Goal: Task Accomplishment & Management: Manage account settings

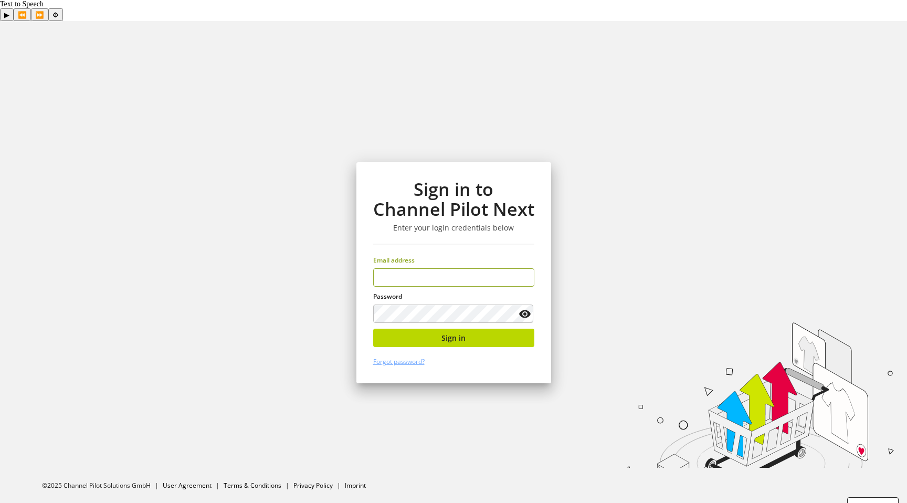
type input "**********"
click at [447, 306] on div "**********" at bounding box center [453, 272] width 195 height 221
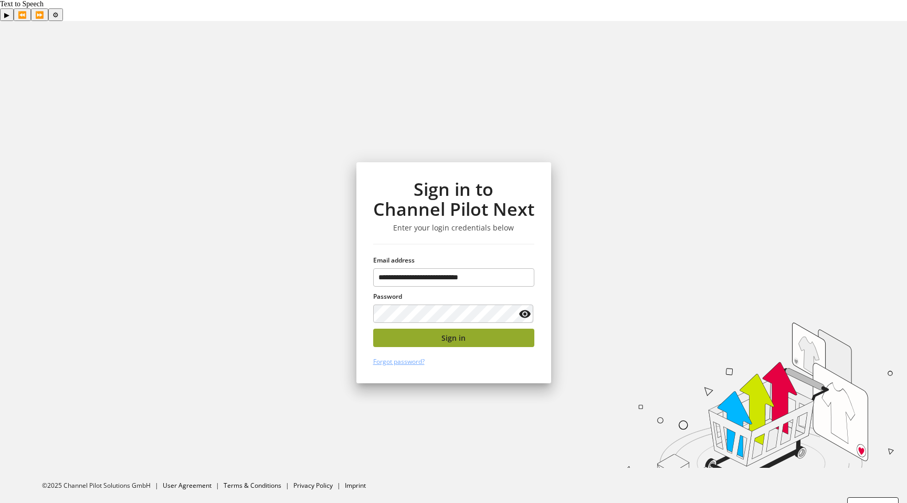
click at [437, 329] on button "Sign in" at bounding box center [453, 338] width 161 height 18
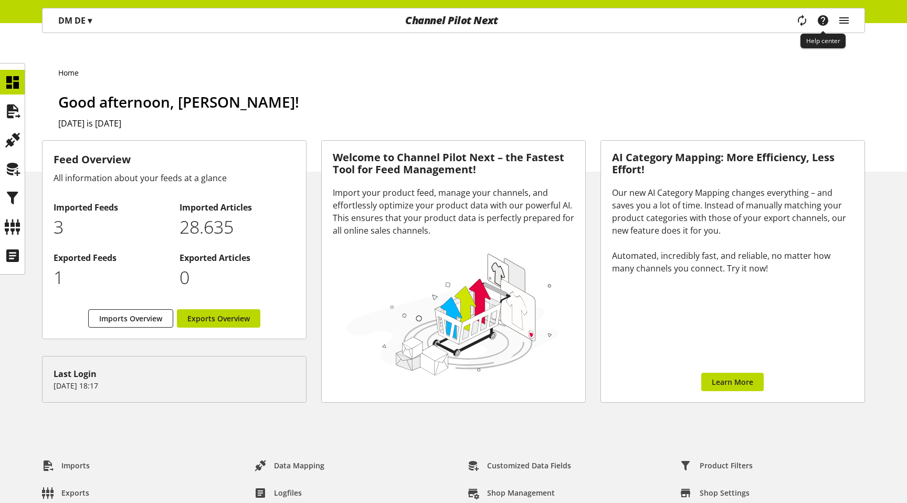
click at [805, 22] on icon "main navigation" at bounding box center [802, 21] width 17 height 22
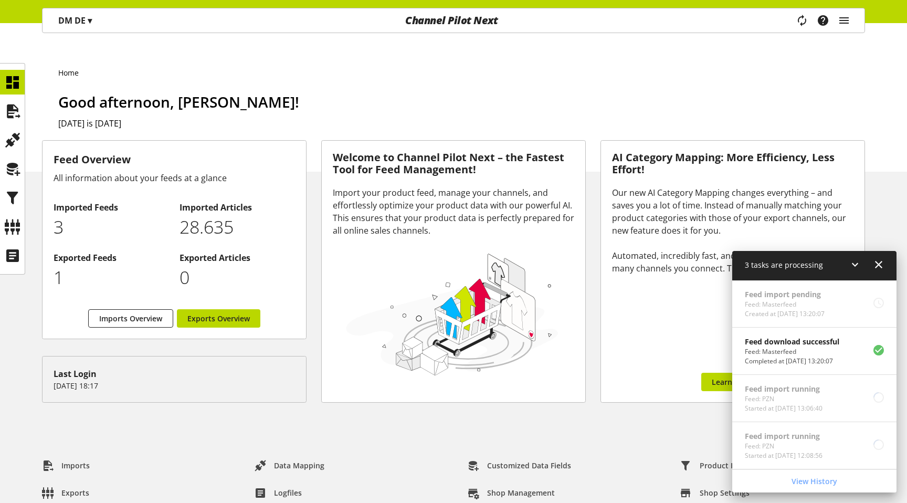
click at [57, 14] on div "DM DE ▾" at bounding box center [75, 20] width 59 height 19
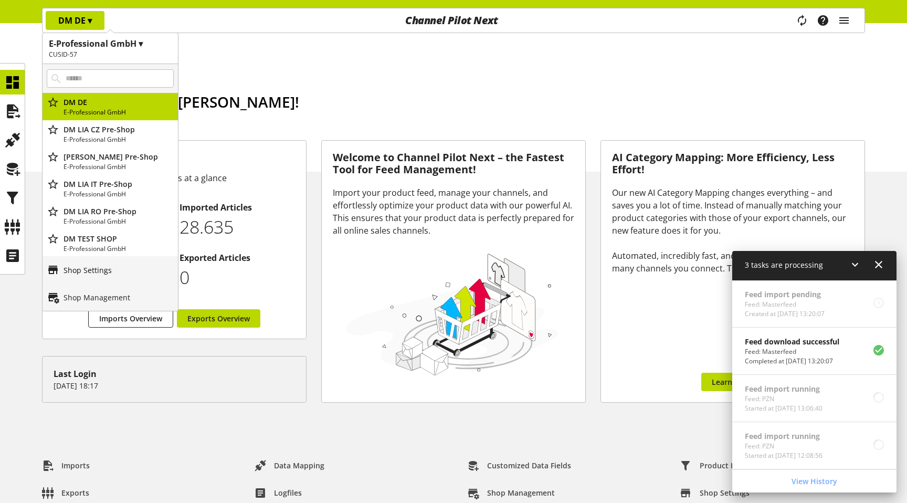
click at [90, 268] on p "Shop Settings" at bounding box center [88, 270] width 48 height 11
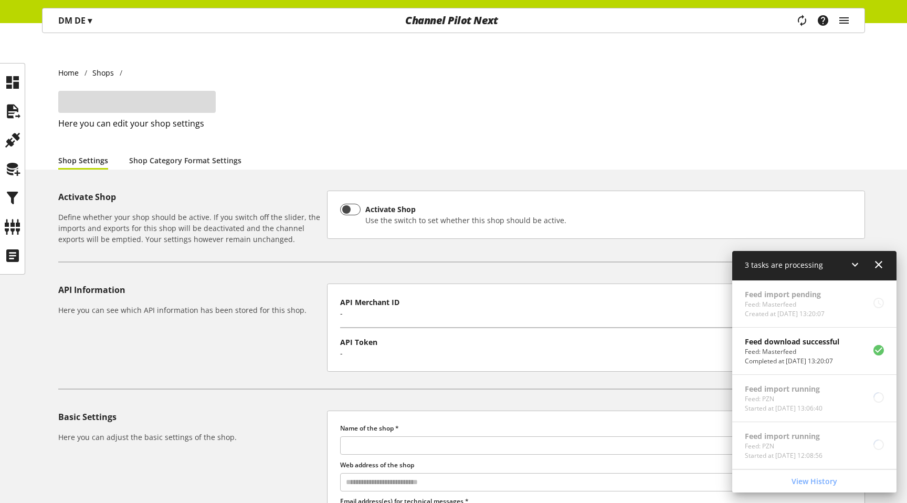
type input "*****"
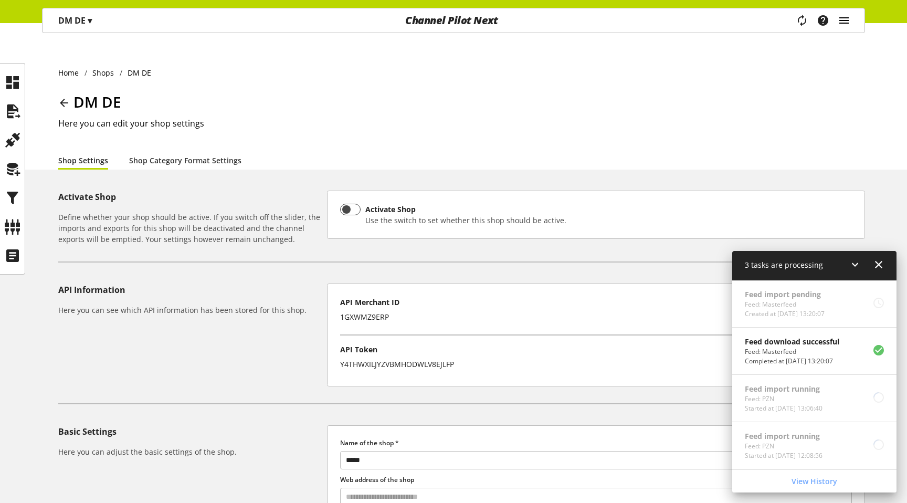
click at [845, 20] on icon "main navigation" at bounding box center [844, 20] width 13 height 19
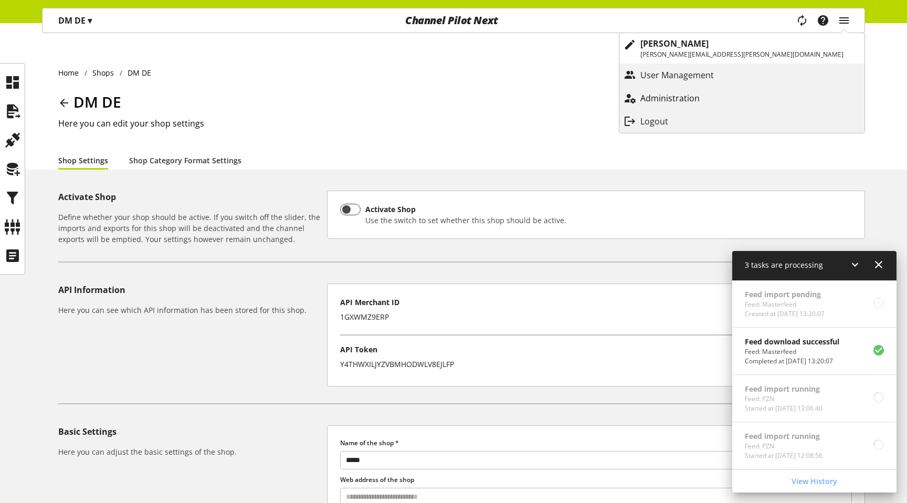
click at [721, 93] on p "Administration" at bounding box center [681, 98] width 80 height 13
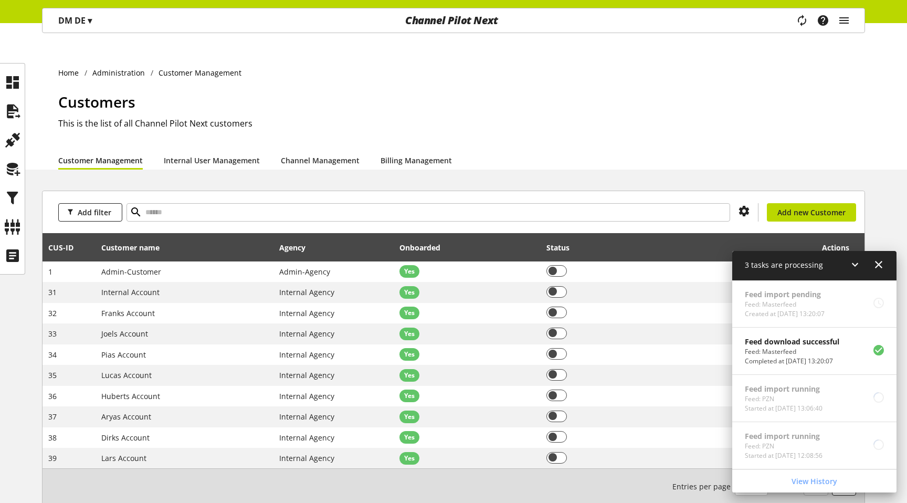
click at [882, 269] on icon at bounding box center [879, 264] width 13 height 19
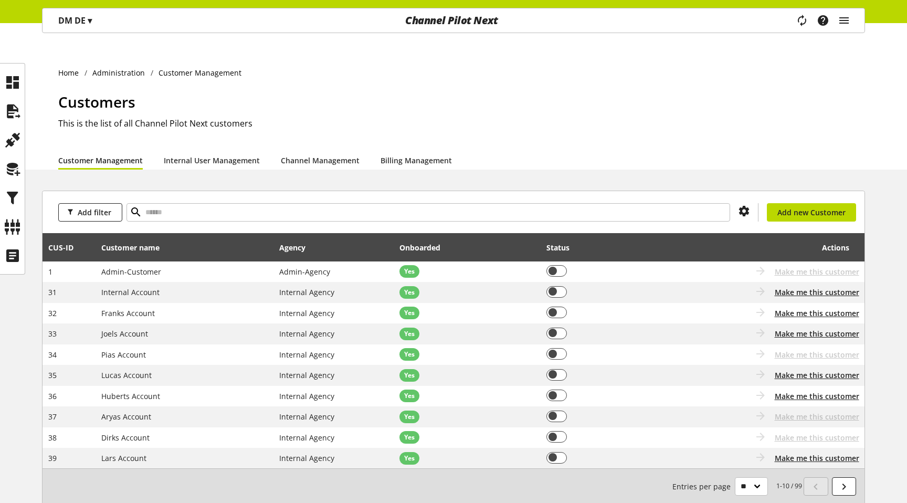
click at [74, 2] on div "DM DE ▾ E-Professional GmbH ▾ CUSID-57 All customers E-Professional GmbH IT LIA…" at bounding box center [453, 11] width 907 height 23
click at [72, 16] on p "DM DE ▾" at bounding box center [75, 20] width 34 height 13
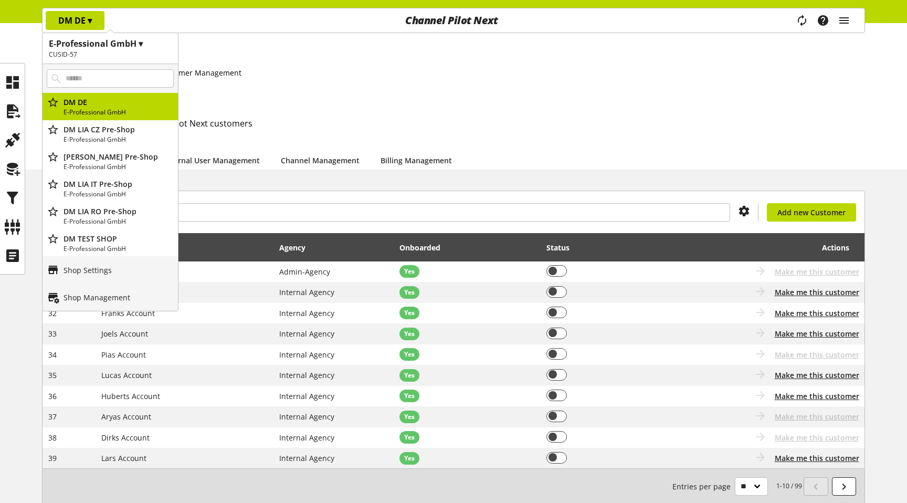
click at [96, 38] on h1 "E-Professional GmbH ▾" at bounding box center [110, 43] width 123 height 13
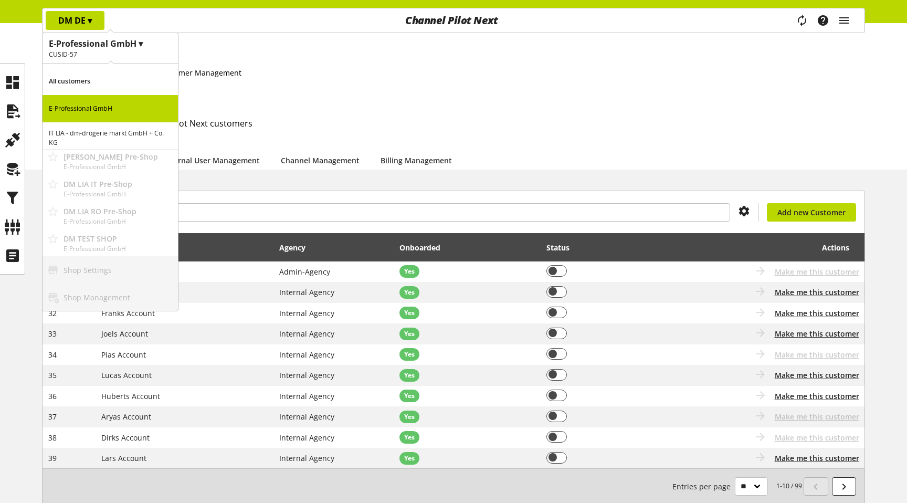
scroll to position [41, 0]
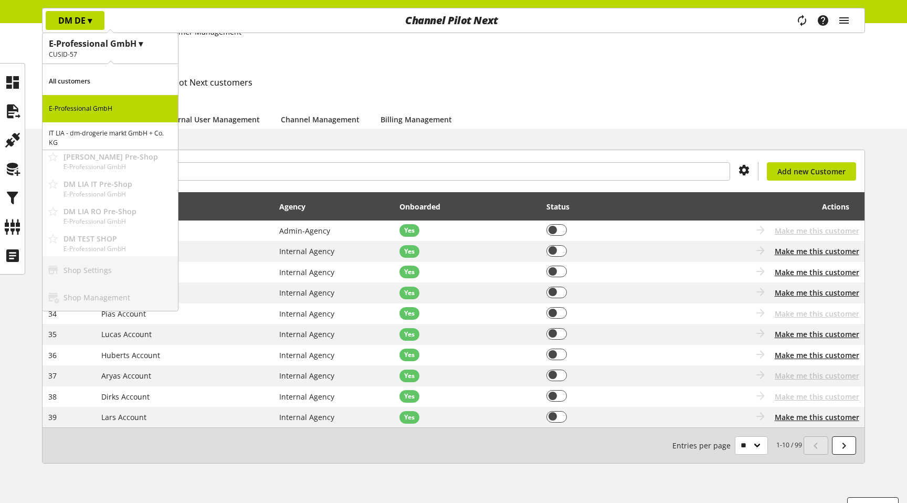
click at [255, 83] on div "Customers This is the list of all Channel Pilot Next customers" at bounding box center [461, 80] width 807 height 60
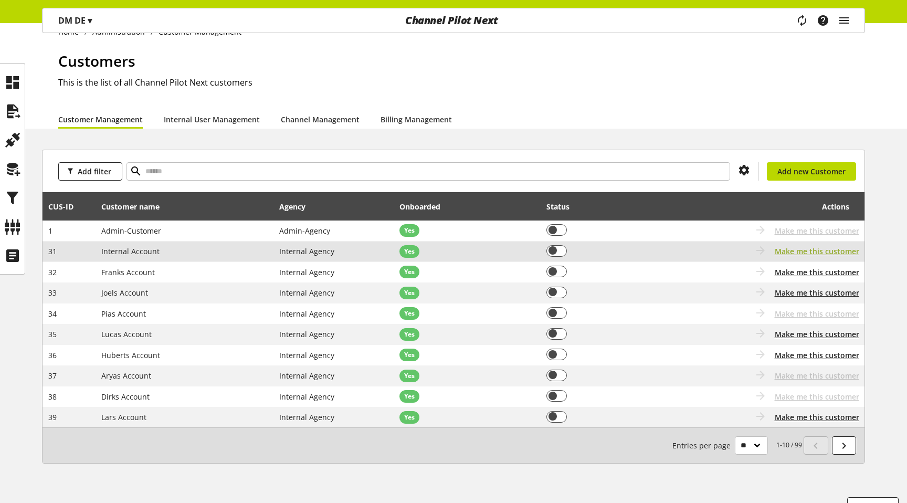
click at [834, 246] on span "Make me this customer" at bounding box center [817, 251] width 85 height 11
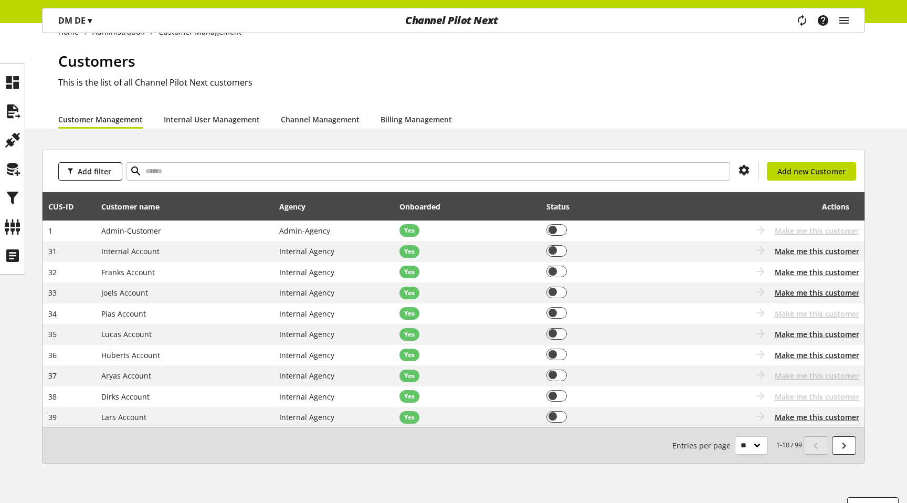
click at [88, 11] on div "DM DE ▾ E-Professional GmbH ▾ CUSID-57 All customers E-Professional GmbH IT LIA…" at bounding box center [75, 20] width 65 height 24
click at [83, 15] on p "DM DE ▾" at bounding box center [75, 20] width 34 height 13
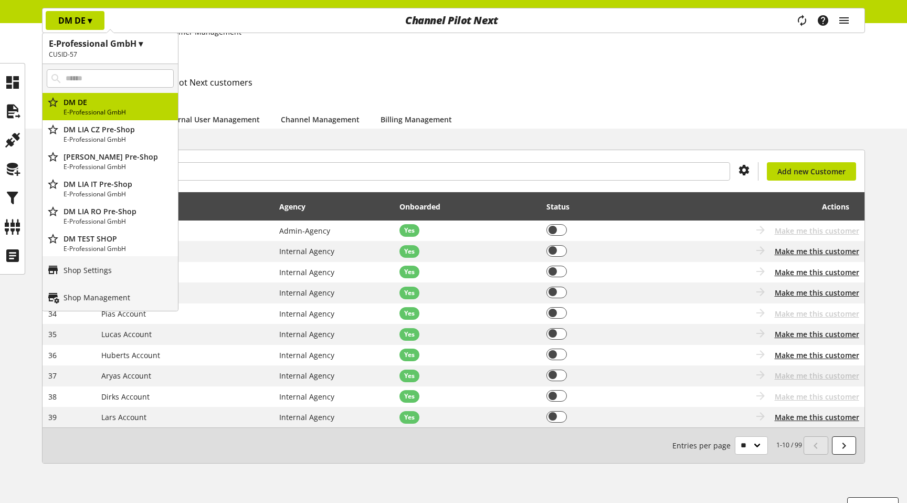
click at [279, 76] on h2 "This is the list of all Channel Pilot Next customers" at bounding box center [461, 82] width 807 height 13
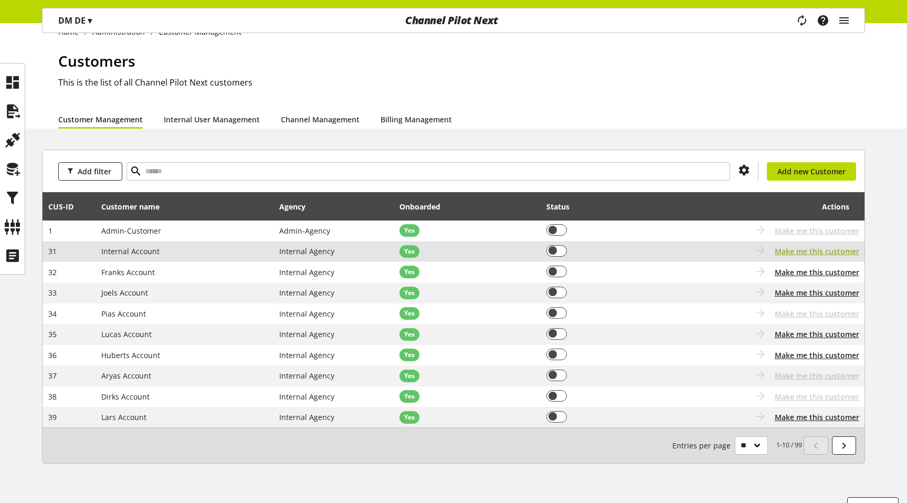
click at [837, 246] on span "Make me this customer" at bounding box center [817, 251] width 85 height 11
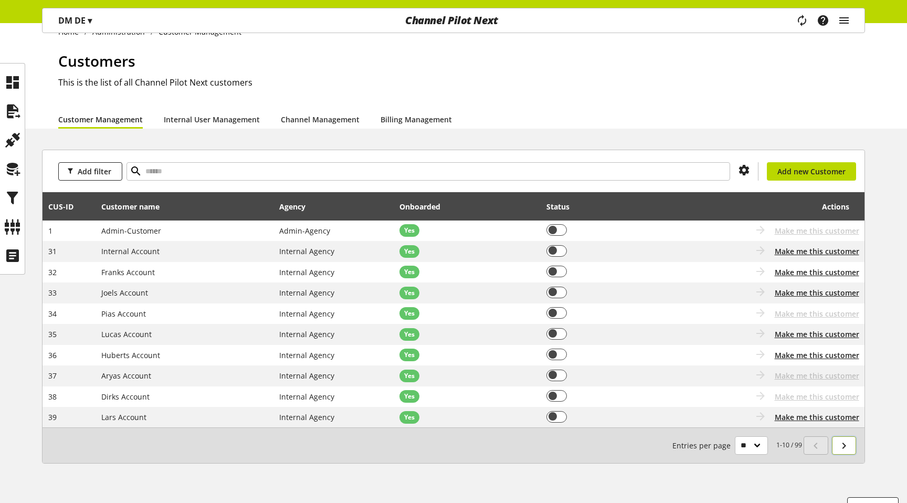
click at [843, 436] on icon at bounding box center [844, 445] width 13 height 19
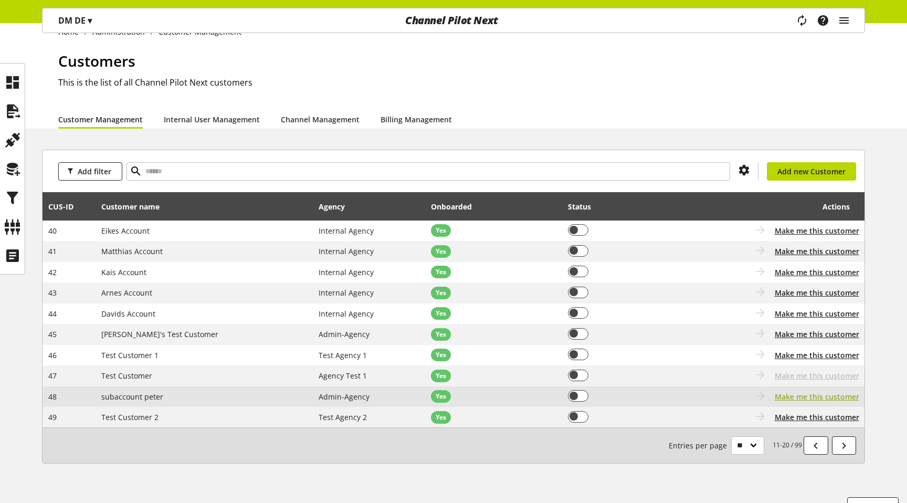
click at [832, 391] on span "Make me this customer" at bounding box center [817, 396] width 85 height 11
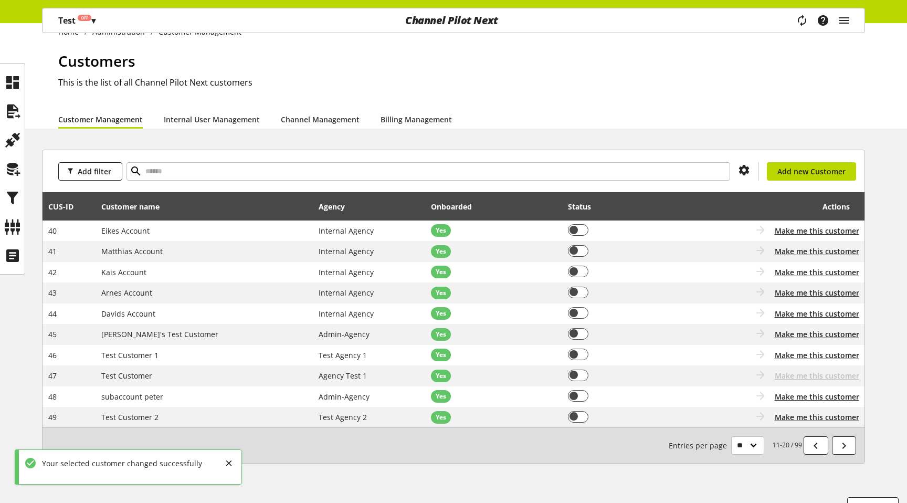
click at [65, 18] on p "Test Off ▾" at bounding box center [76, 20] width 37 height 13
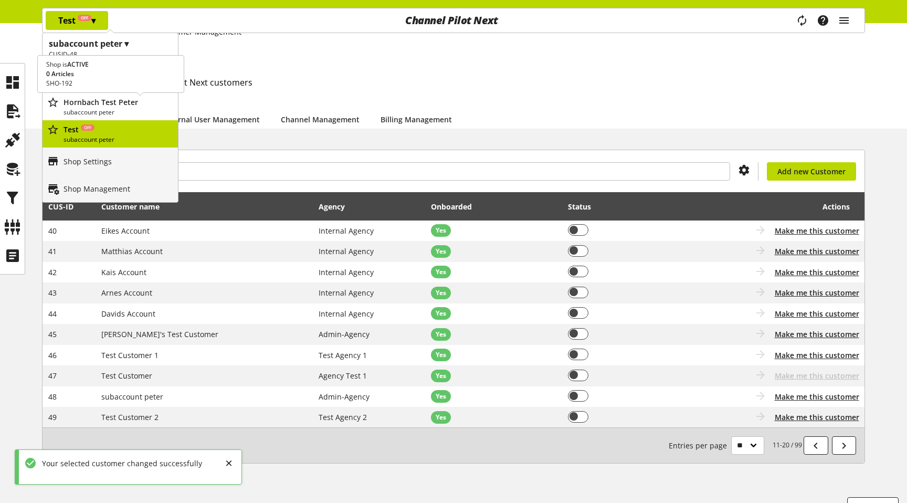
click at [103, 108] on p "subaccount peter" at bounding box center [119, 112] width 110 height 9
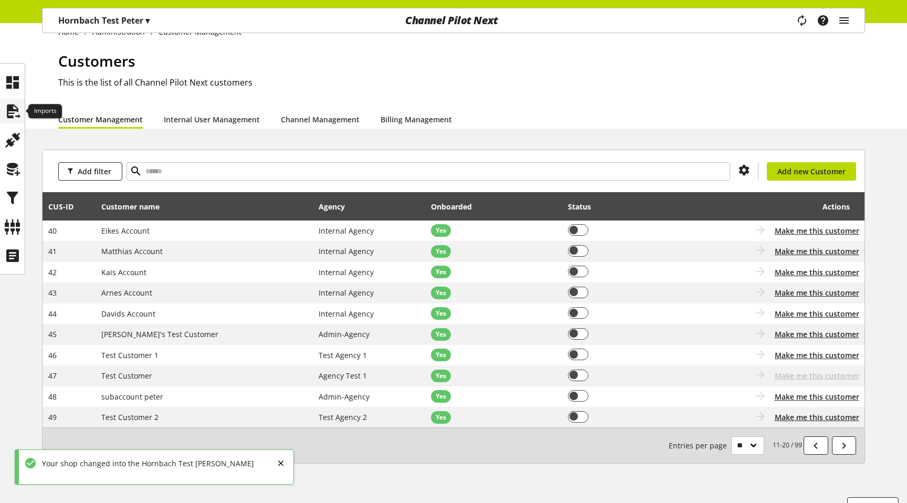
click at [14, 109] on icon at bounding box center [12, 111] width 17 height 21
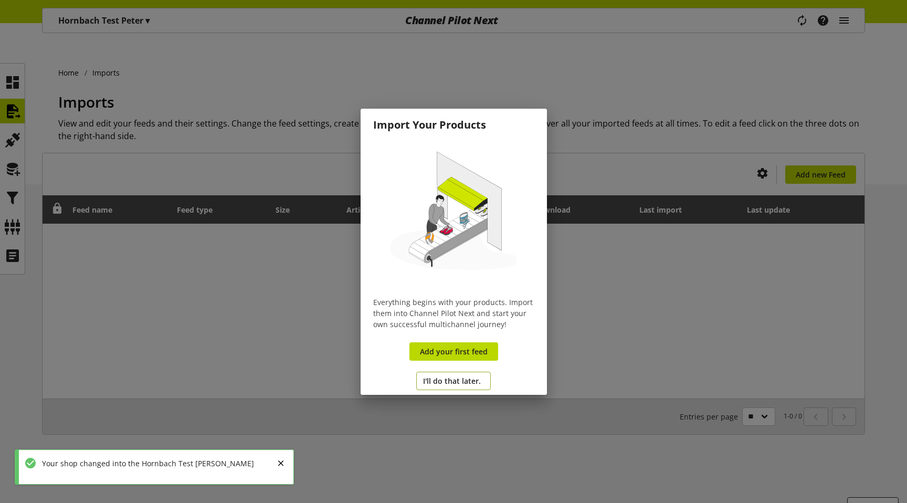
click at [472, 377] on span "I'll do that later." at bounding box center [452, 380] width 58 height 11
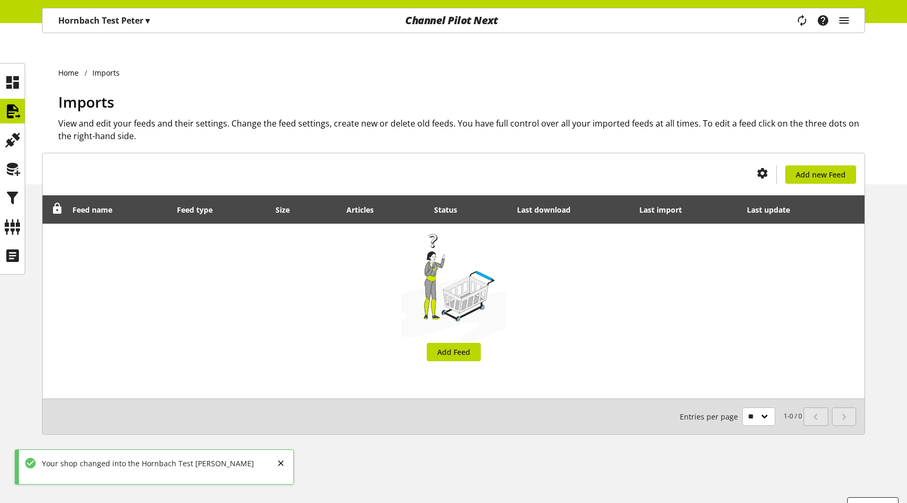
click at [106, 17] on p "Hornbach Test Peter ▾" at bounding box center [103, 20] width 91 height 13
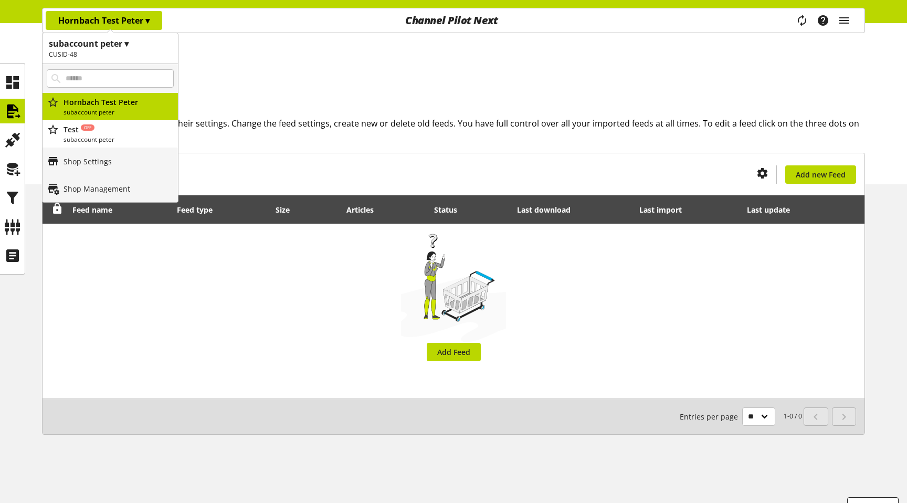
click at [106, 17] on p "Hornbach Test Peter ▾" at bounding box center [103, 20] width 91 height 13
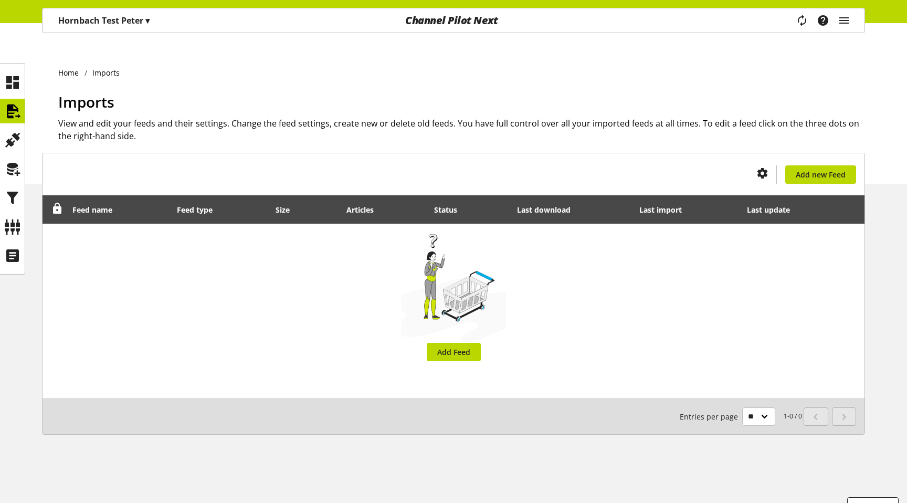
click at [106, 20] on p "Hornbach Test Peter ▾" at bounding box center [103, 20] width 91 height 13
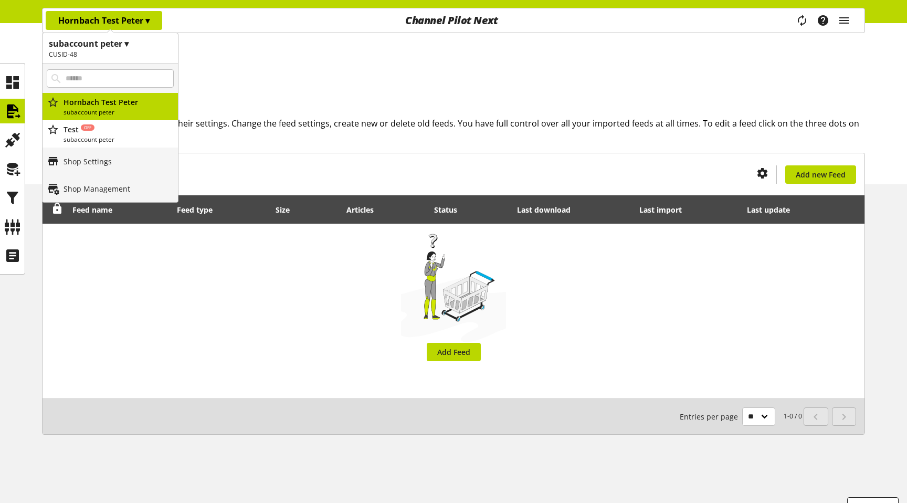
click at [105, 42] on h1 "subaccount peter ▾" at bounding box center [110, 43] width 123 height 13
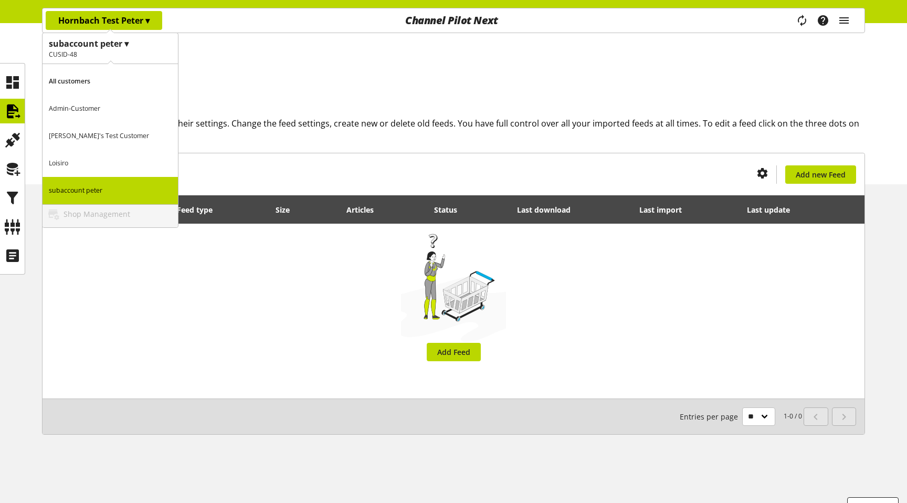
click at [93, 141] on p "Kaan's Test Customer" at bounding box center [110, 135] width 135 height 27
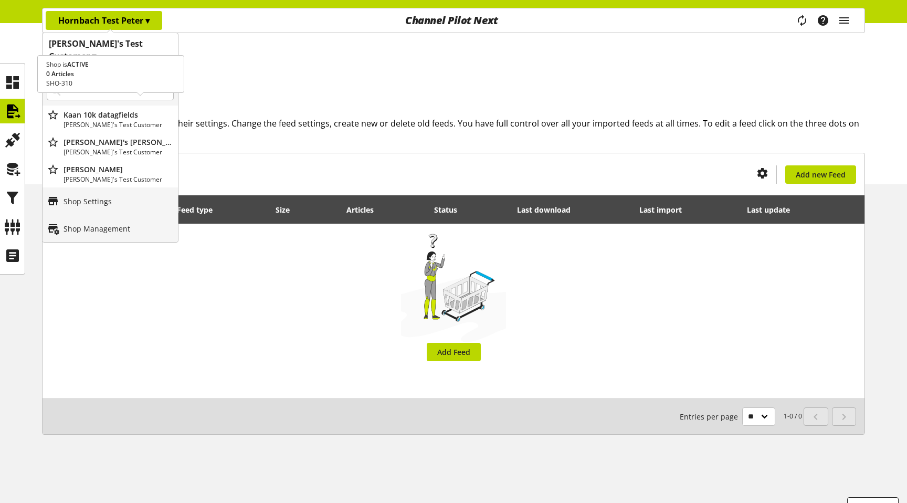
click at [80, 109] on p "Kaan 10k datagfields" at bounding box center [119, 114] width 110 height 11
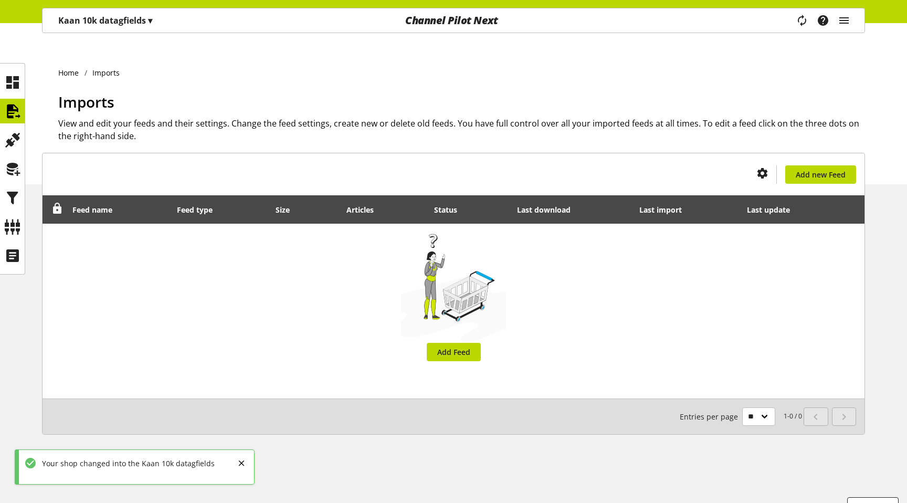
click at [121, 18] on p "Kaan 10k datagfields ▾" at bounding box center [105, 20] width 94 height 13
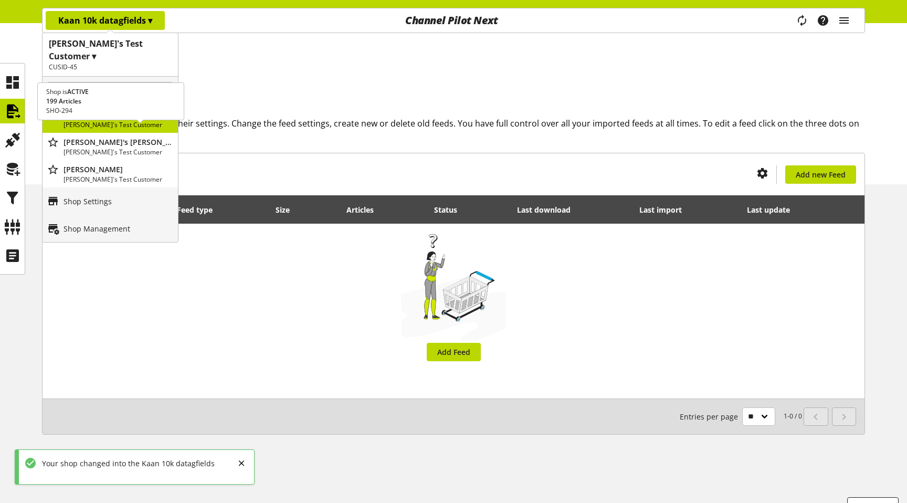
click at [114, 148] on p "Kaan's Test Customer" at bounding box center [119, 152] width 110 height 9
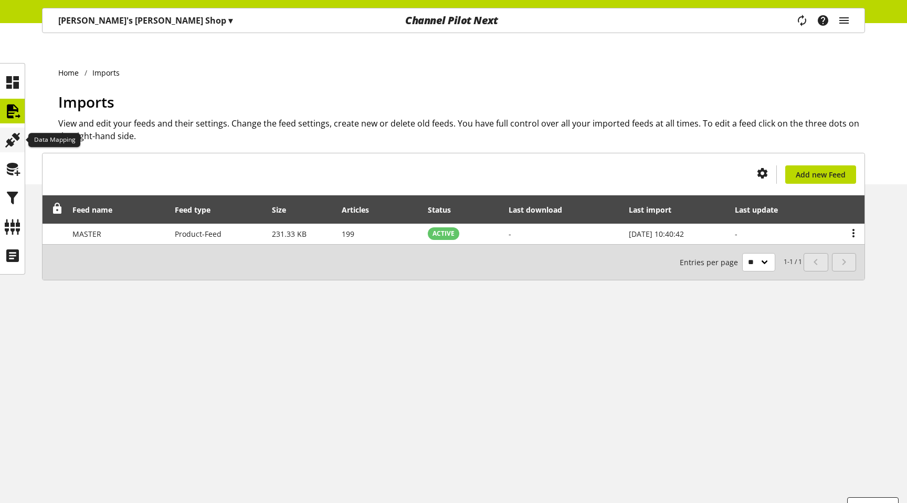
click at [15, 132] on icon at bounding box center [12, 140] width 17 height 21
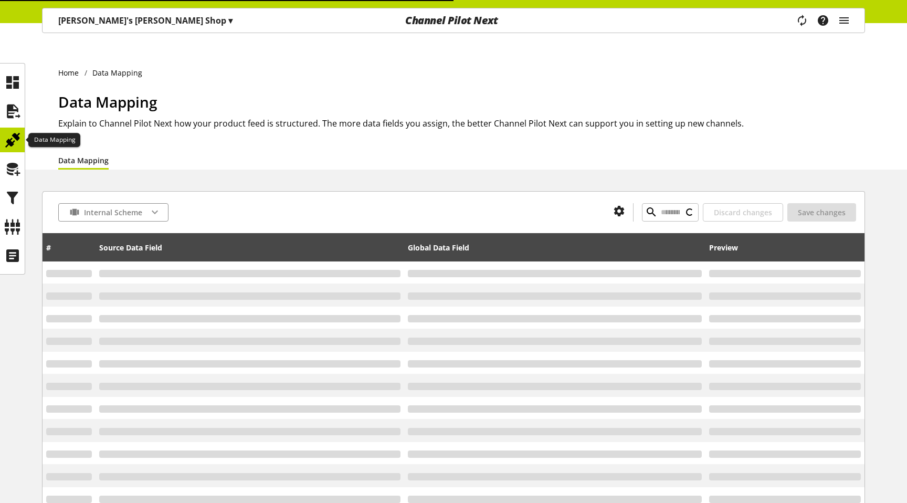
type input "*******"
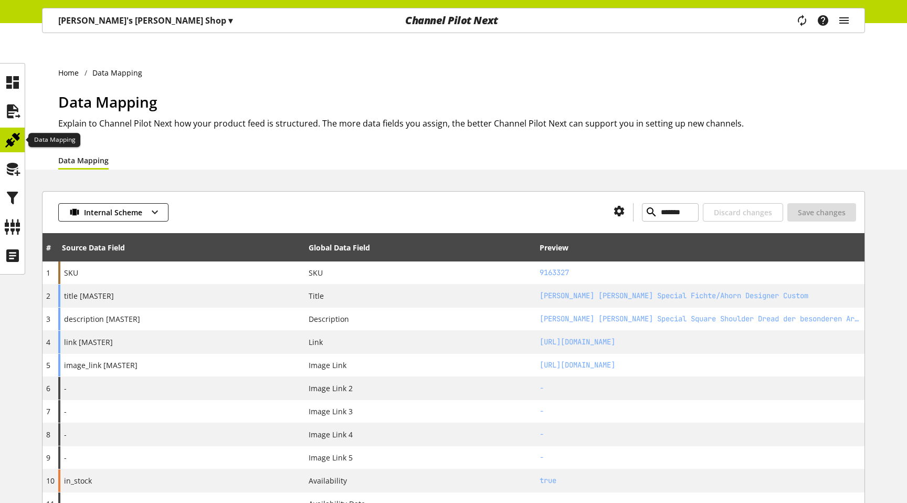
click at [14, 147] on icon at bounding box center [12, 140] width 17 height 21
click at [12, 163] on icon at bounding box center [12, 169] width 17 height 21
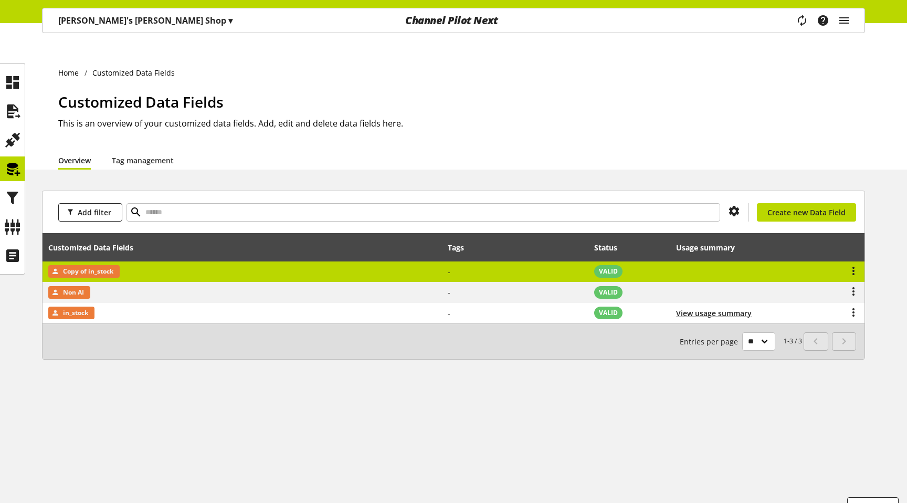
click at [846, 265] on div at bounding box center [829, 271] width 59 height 13
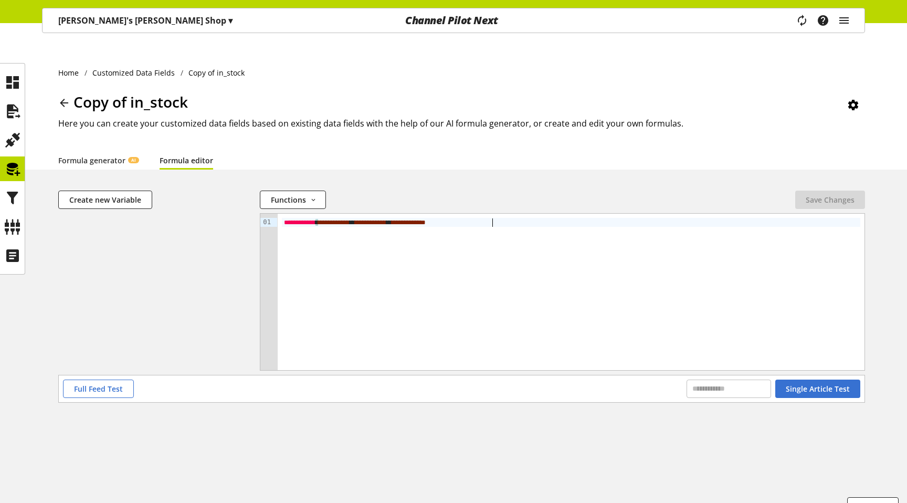
click at [505, 215] on div "**********" at bounding box center [571, 292] width 587 height 156
click at [848, 194] on span "Save Changes" at bounding box center [830, 199] width 49 height 11
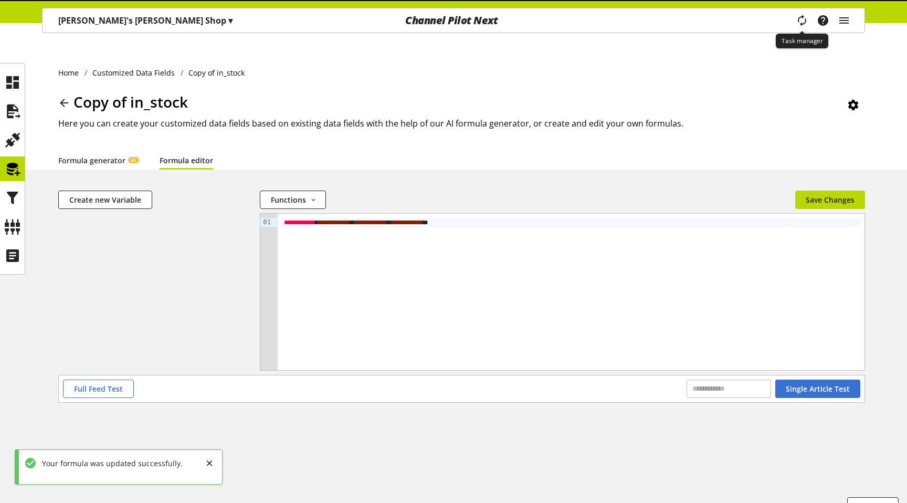
click at [799, 19] on icon "main navigation" at bounding box center [802, 20] width 19 height 23
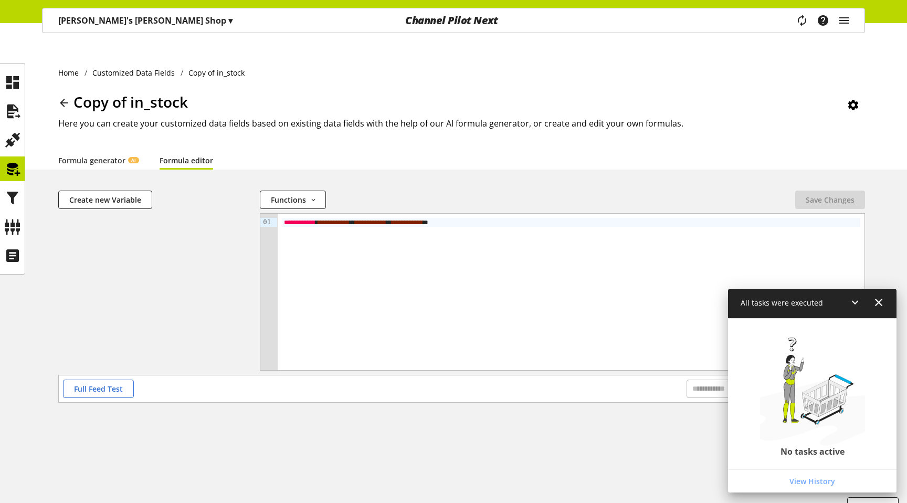
click at [881, 298] on icon at bounding box center [879, 302] width 13 height 19
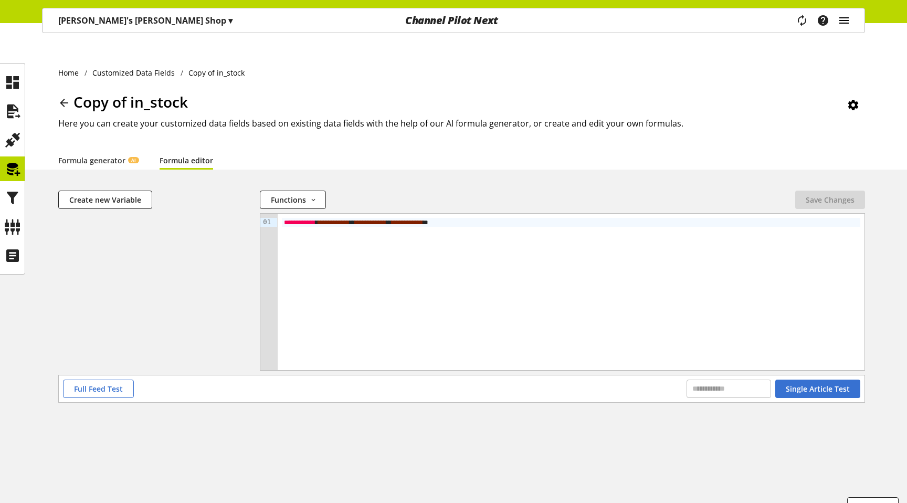
click at [845, 23] on icon "main navigation" at bounding box center [844, 20] width 13 height 19
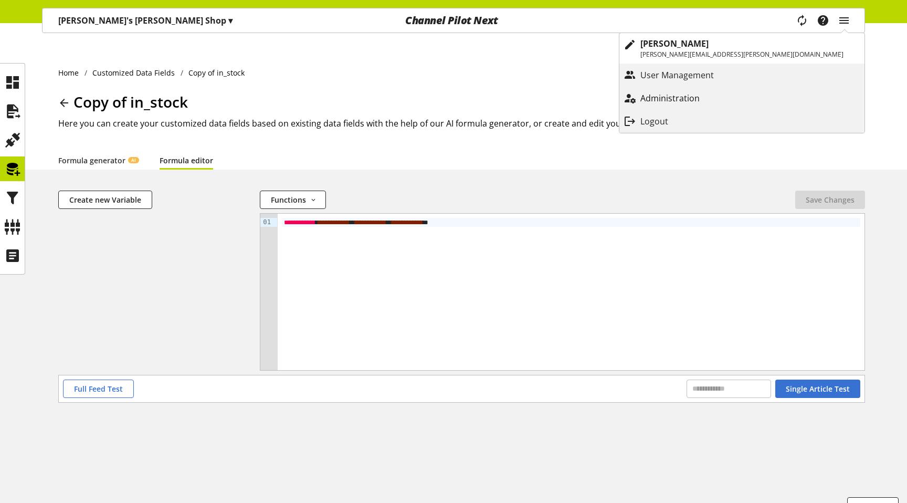
click at [721, 98] on p "Administration" at bounding box center [681, 98] width 80 height 13
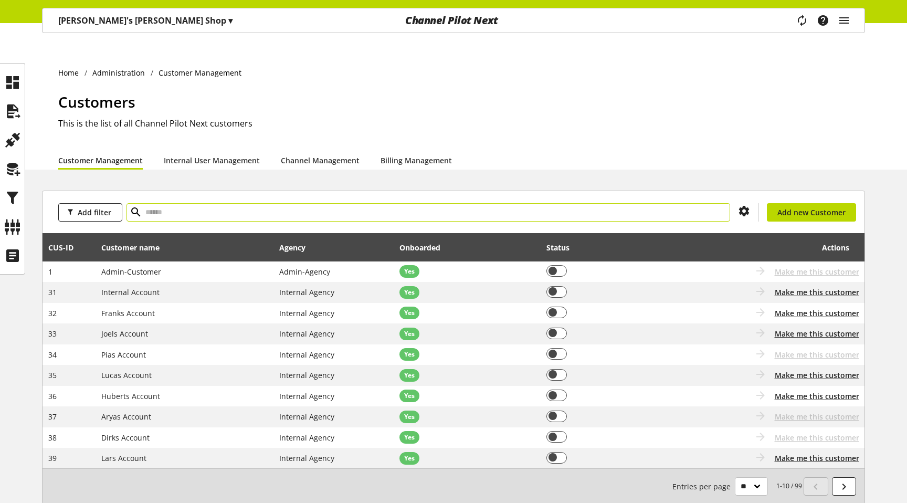
click at [218, 203] on input "text" at bounding box center [429, 212] width 604 height 18
type input "****"
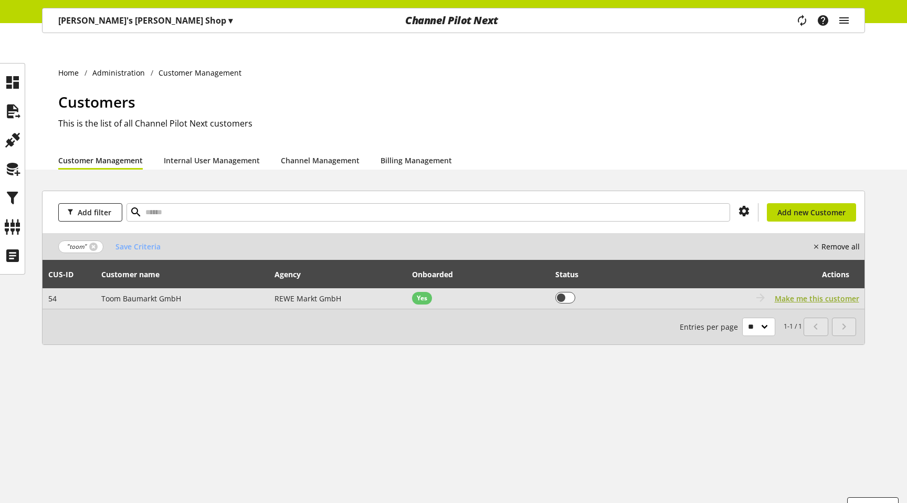
click at [840, 293] on span "Make me this customer" at bounding box center [817, 298] width 85 height 11
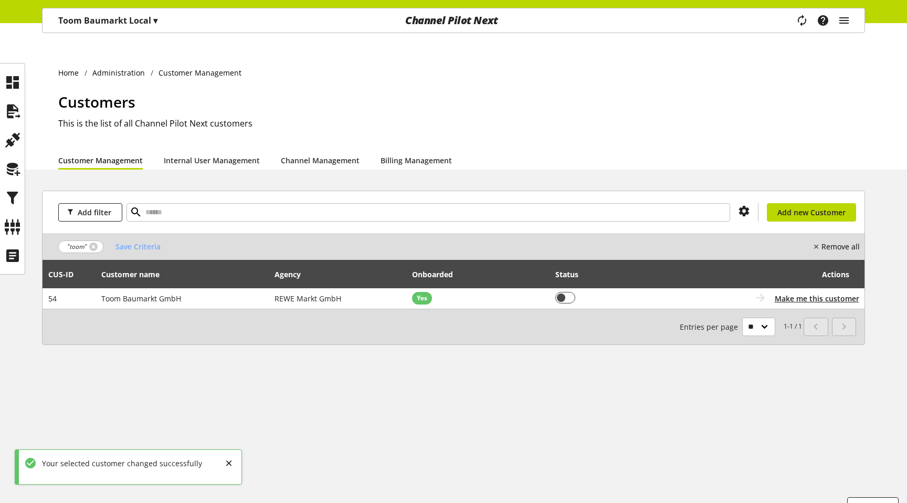
click at [50, 24] on div "Toom Baumarkt Local ▾" at bounding box center [108, 20] width 124 height 19
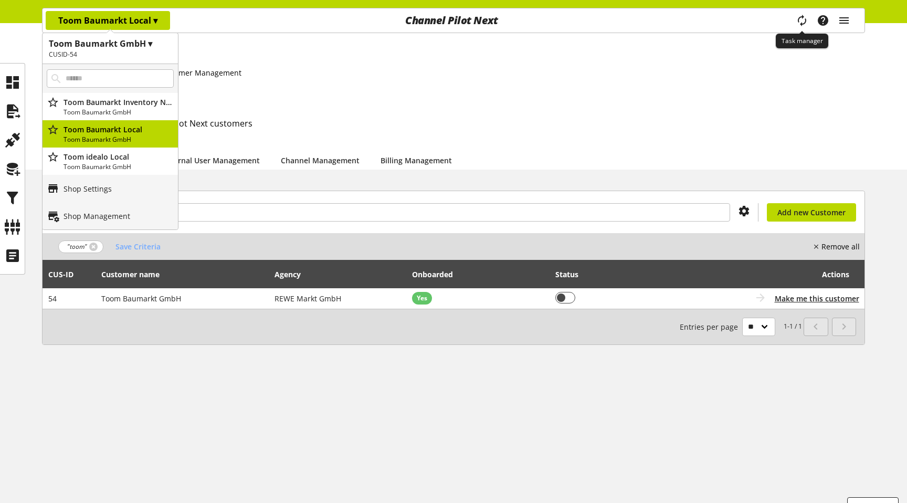
click at [802, 15] on icon "main navigation" at bounding box center [802, 20] width 18 height 22
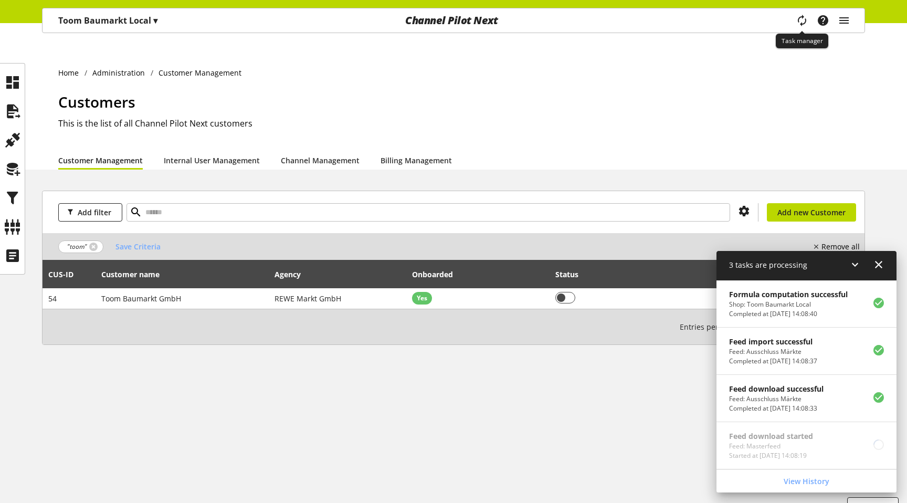
click at [802, 15] on icon "main navigation" at bounding box center [803, 20] width 16 height 21
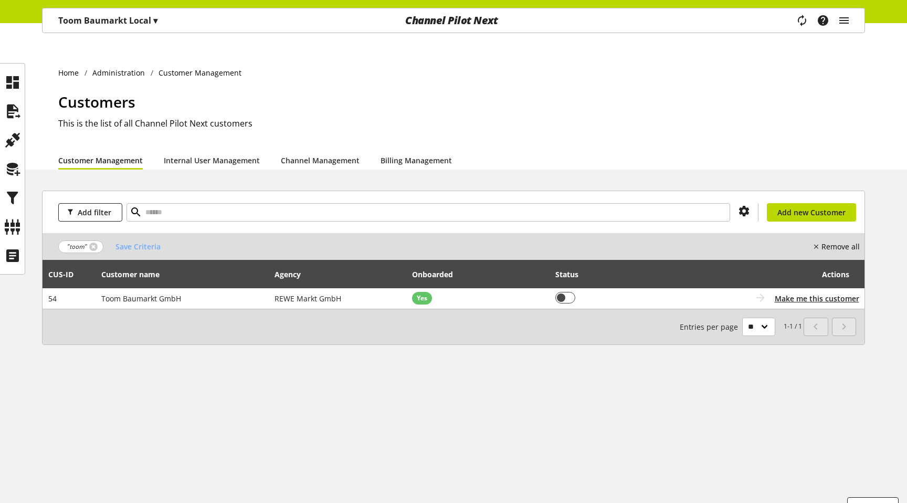
click at [799, 24] on icon "main navigation" at bounding box center [803, 20] width 16 height 21
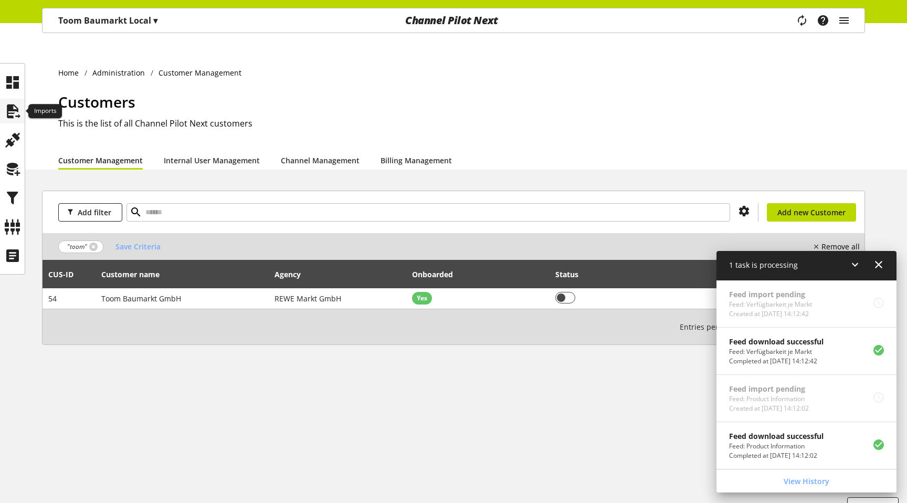
click at [19, 104] on icon at bounding box center [12, 111] width 17 height 21
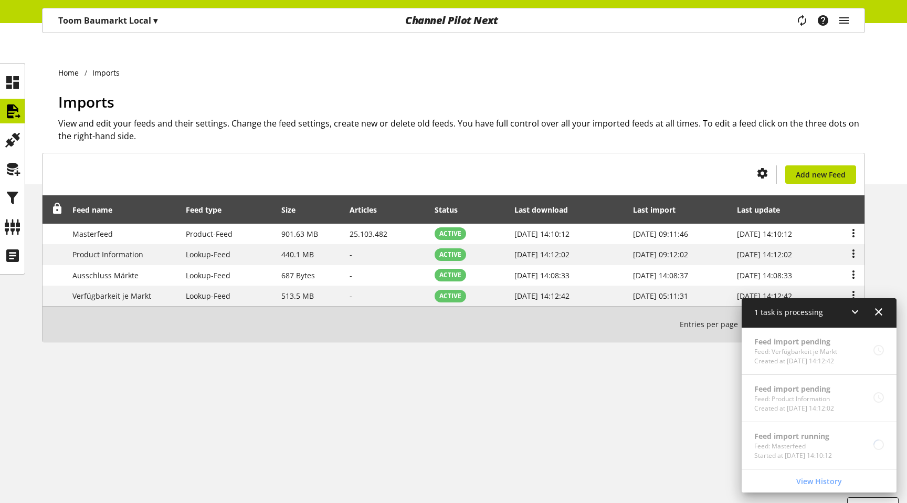
click at [138, 23] on p "Toom Baumarkt Local ▾" at bounding box center [107, 20] width 99 height 13
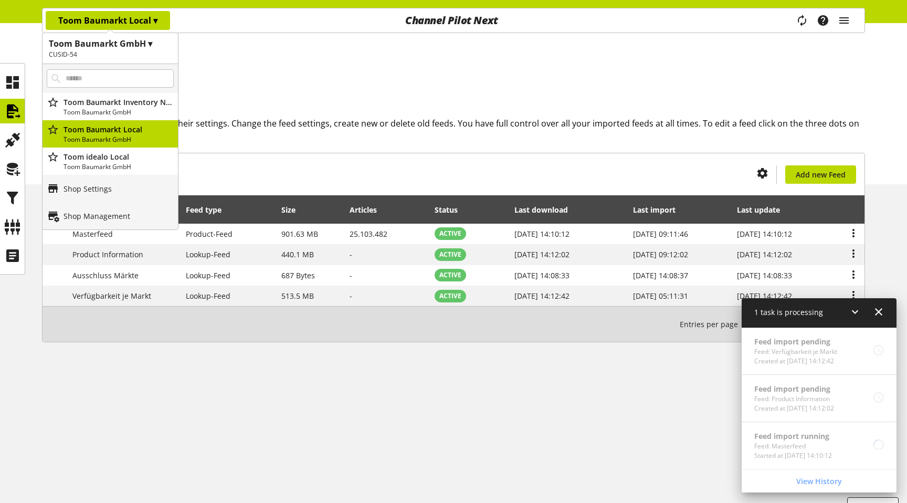
click at [219, 139] on div "Imports View and edit your feeds and their settings. Change the feed settings, …" at bounding box center [461, 137] width 807 height 93
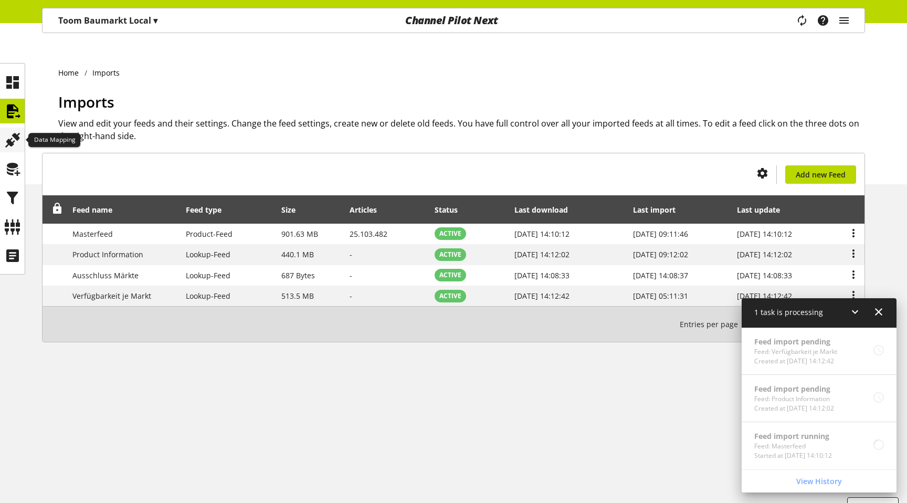
click at [16, 146] on icon at bounding box center [12, 140] width 17 height 21
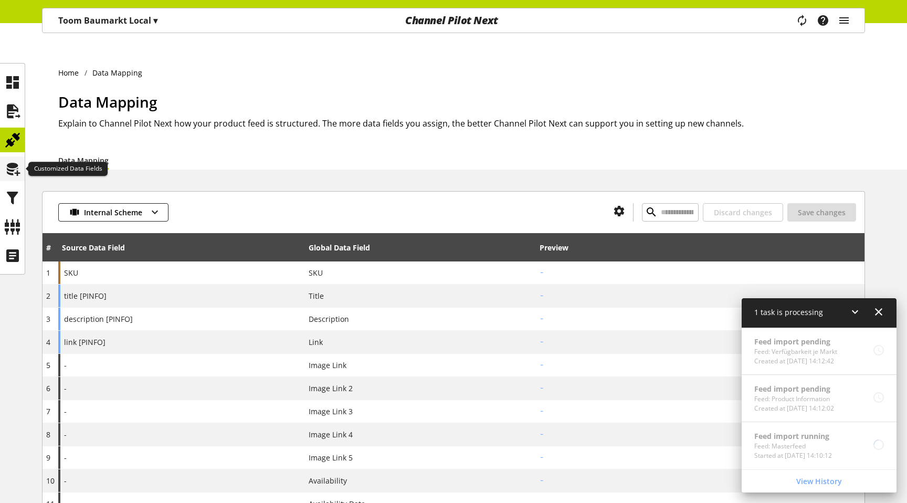
click at [16, 167] on icon at bounding box center [12, 169] width 17 height 21
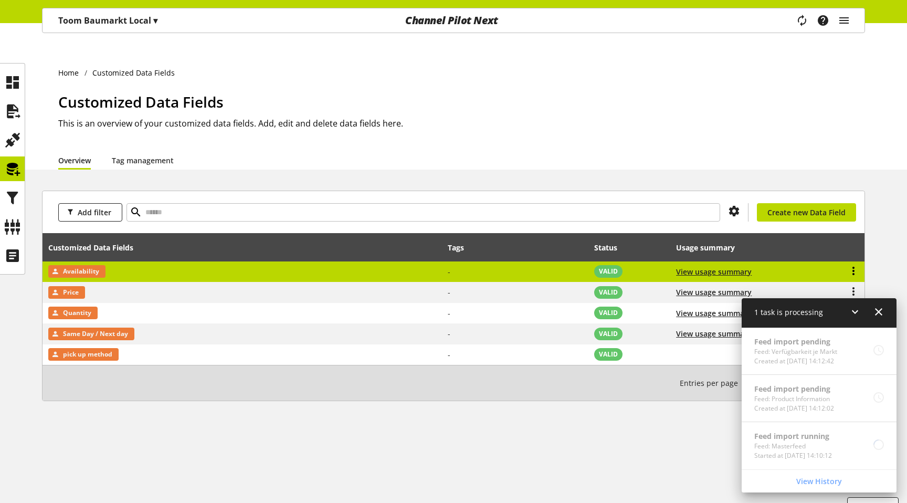
click at [853, 261] on icon at bounding box center [853, 270] width 13 height 19
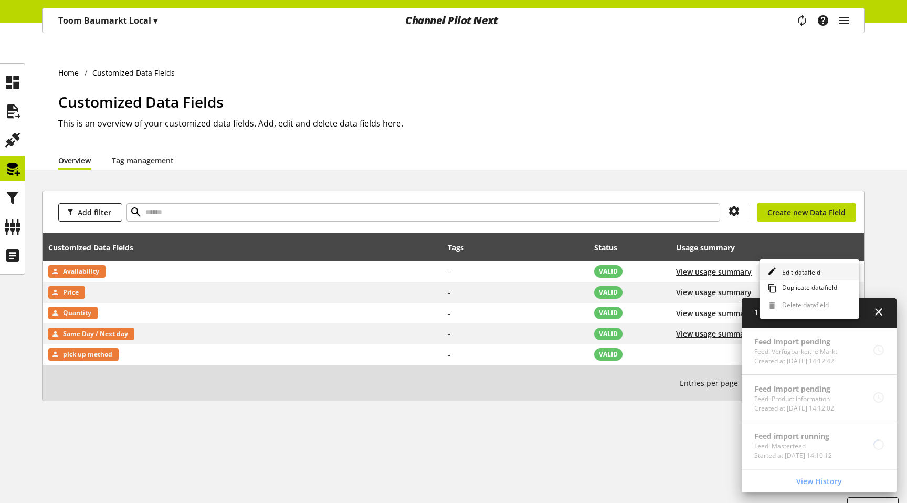
click at [821, 265] on link "Edit datafield" at bounding box center [810, 271] width 100 height 17
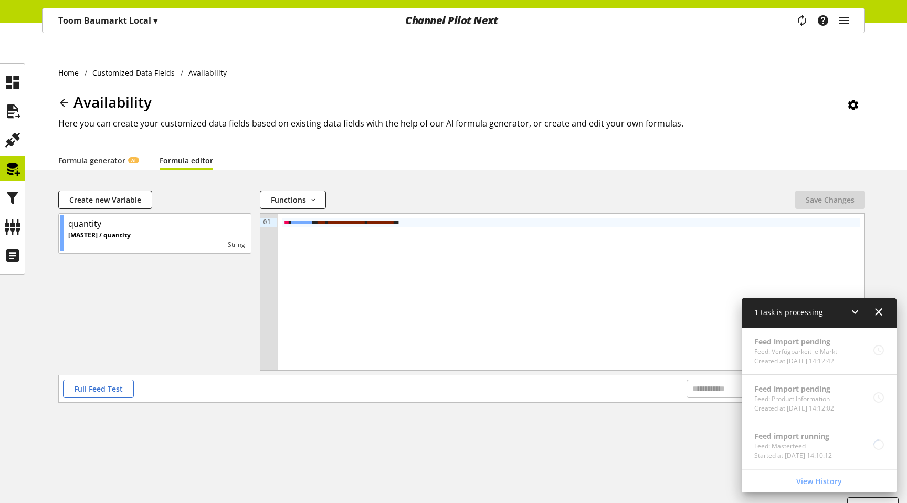
click at [857, 311] on icon at bounding box center [855, 311] width 13 height 19
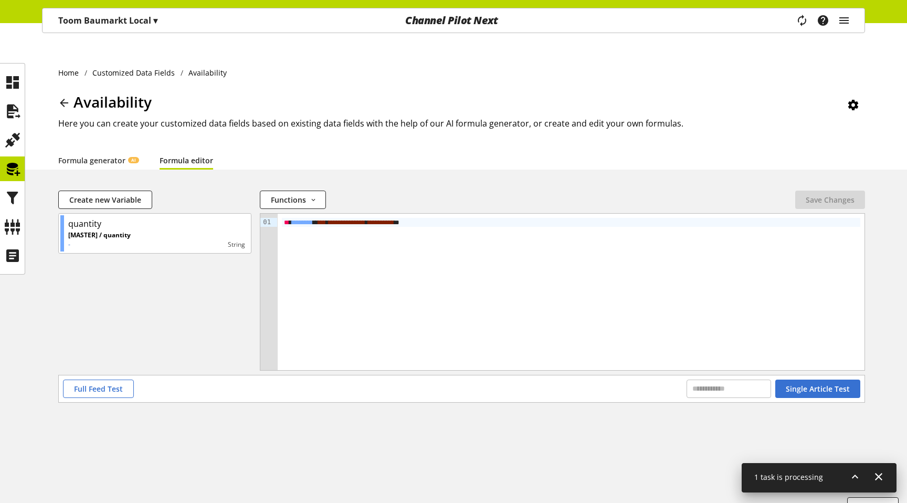
click at [554, 240] on div "** * ******** ** * ** * * *** ** ***** * * * ** ***** * *" at bounding box center [571, 292] width 587 height 156
click at [828, 194] on span "Save Changes" at bounding box center [830, 199] width 49 height 11
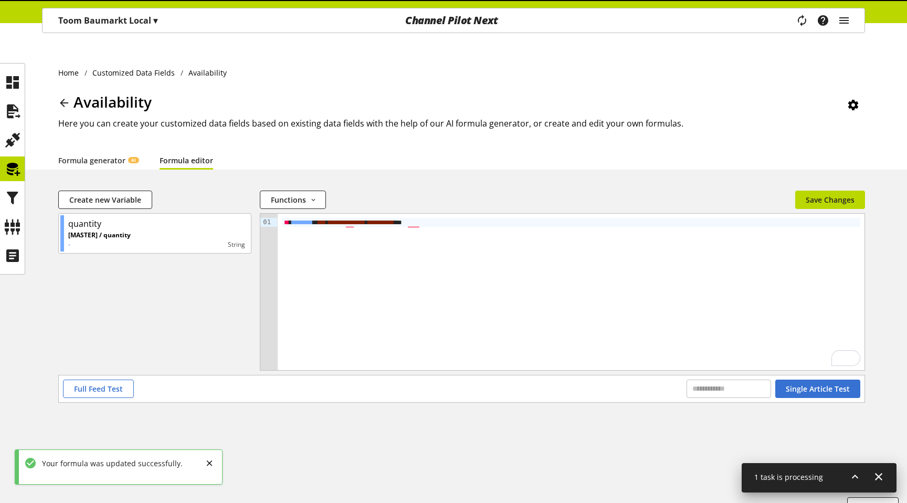
click at [853, 474] on icon at bounding box center [855, 476] width 13 height 19
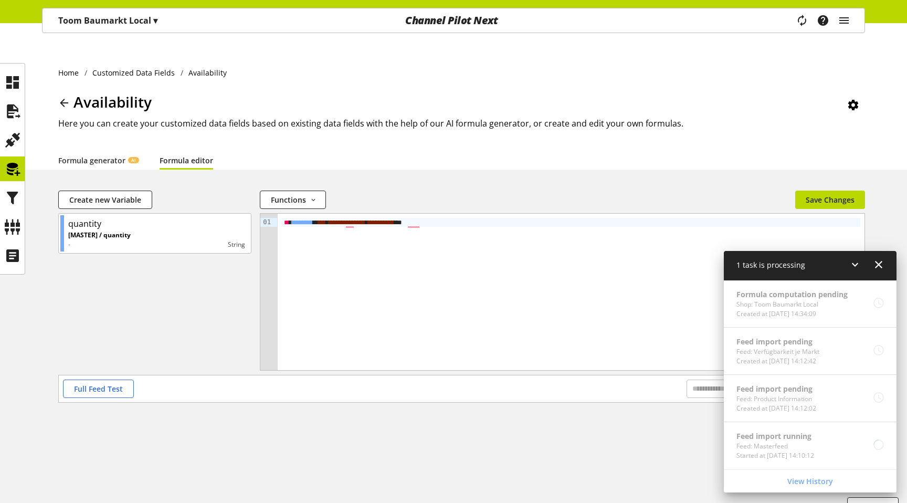
click at [782, 422] on div "Feed import pending Feed: Product Information Created at Sep 01, 2025, 14:12:02" at bounding box center [810, 398] width 173 height 47
click at [849, 23] on icon "main navigation" at bounding box center [844, 20] width 13 height 19
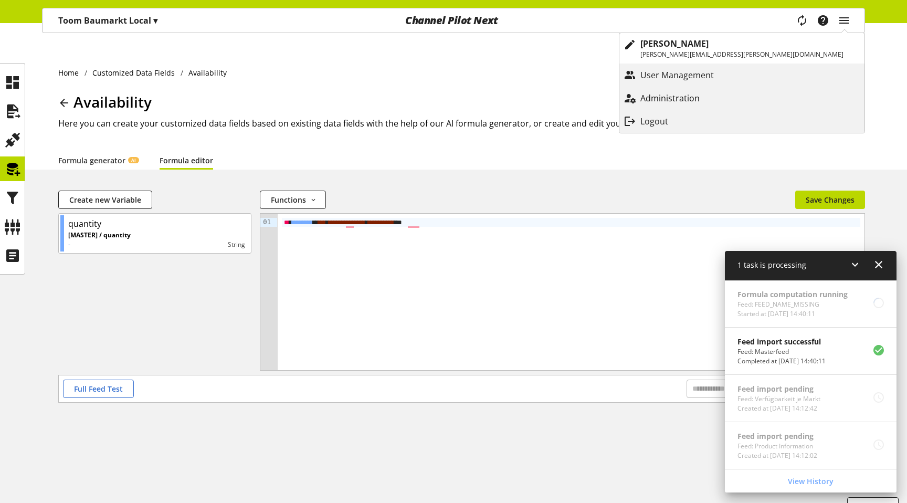
click at [780, 105] on link "Administration" at bounding box center [742, 98] width 245 height 19
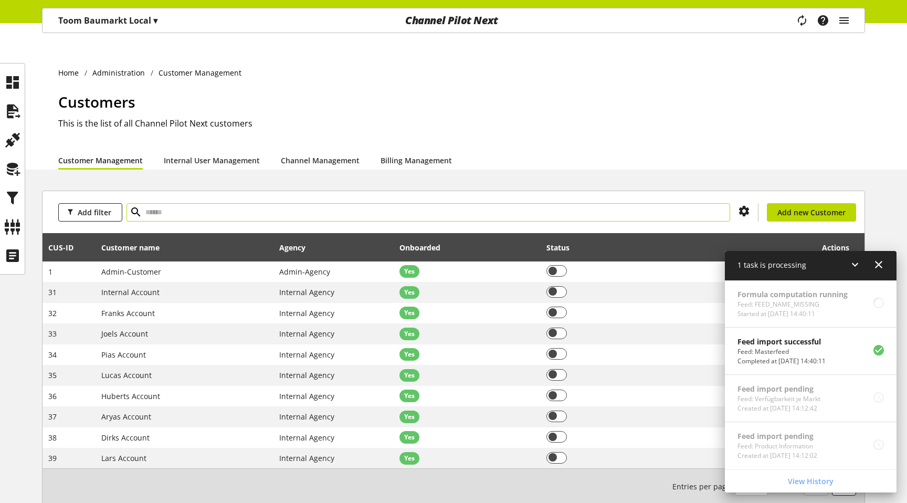
click at [278, 203] on input "text" at bounding box center [429, 212] width 604 height 18
paste input "**"
type input "**"
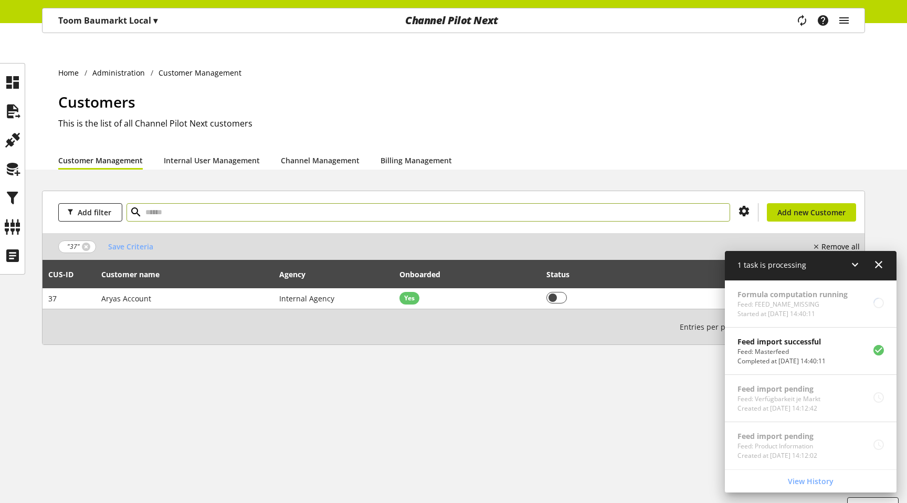
click at [882, 269] on icon at bounding box center [879, 264] width 13 height 19
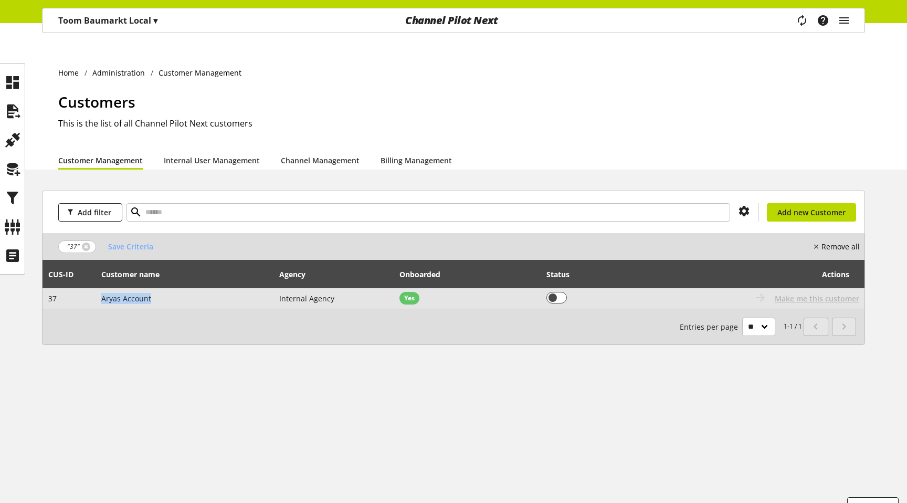
drag, startPoint x: 152, startPoint y: 280, endPoint x: 102, endPoint y: 279, distance: 50.4
click at [102, 288] on td "Aryas Account" at bounding box center [185, 298] width 179 height 20
copy span "Aryas Account"
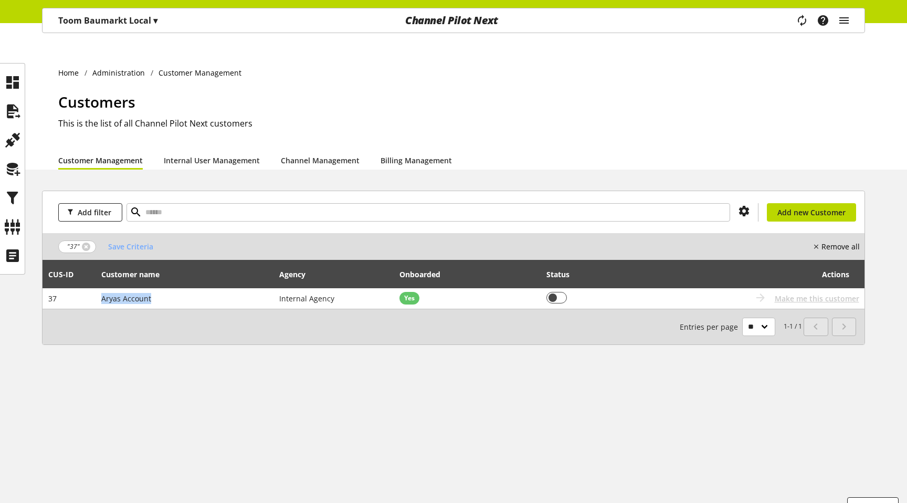
click at [200, 334] on div "Add filter You don't have permission to create a new customer Add new Customer …" at bounding box center [453, 281] width 907 height 180
click at [11, 108] on icon at bounding box center [12, 111] width 17 height 21
